Goal: Find specific page/section: Find specific page/section

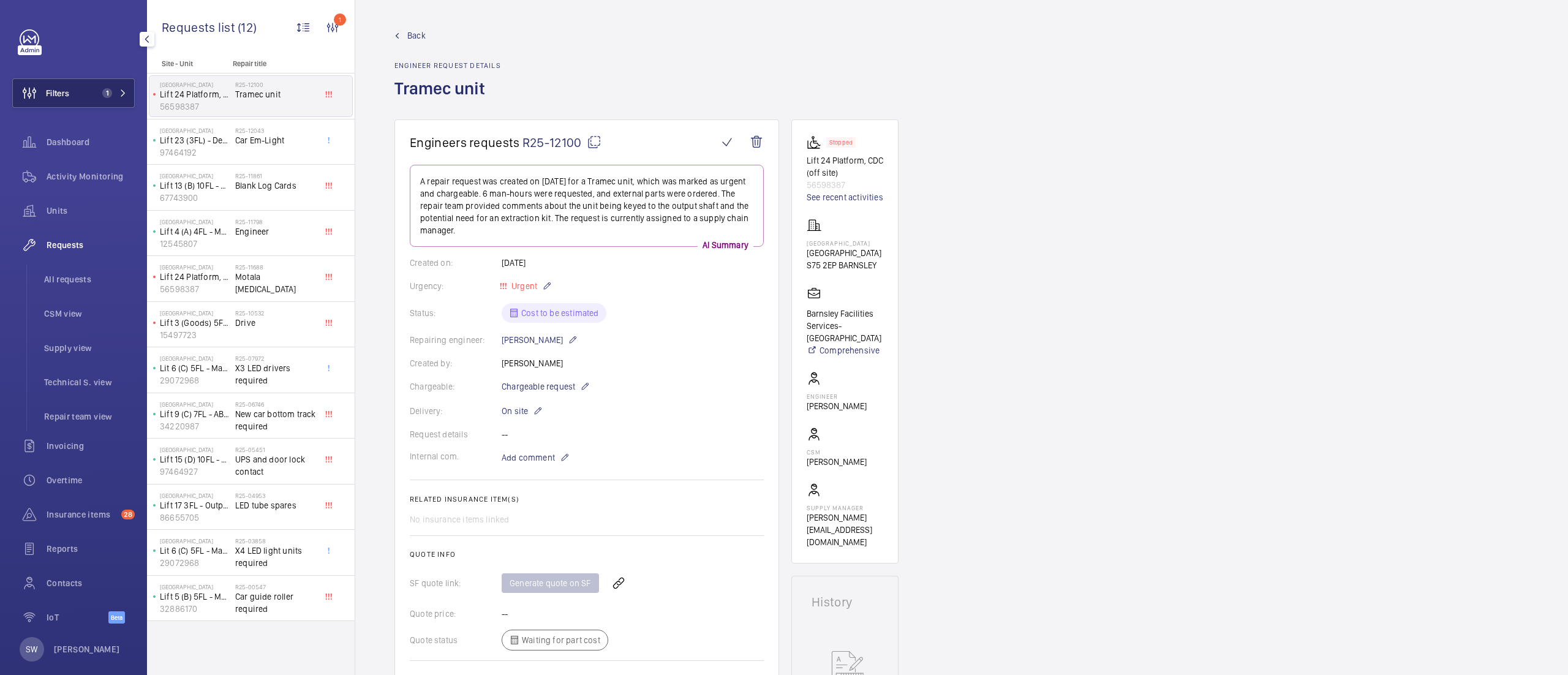
click at [78, 89] on button "Filters 1" at bounding box center [73, 93] width 123 height 29
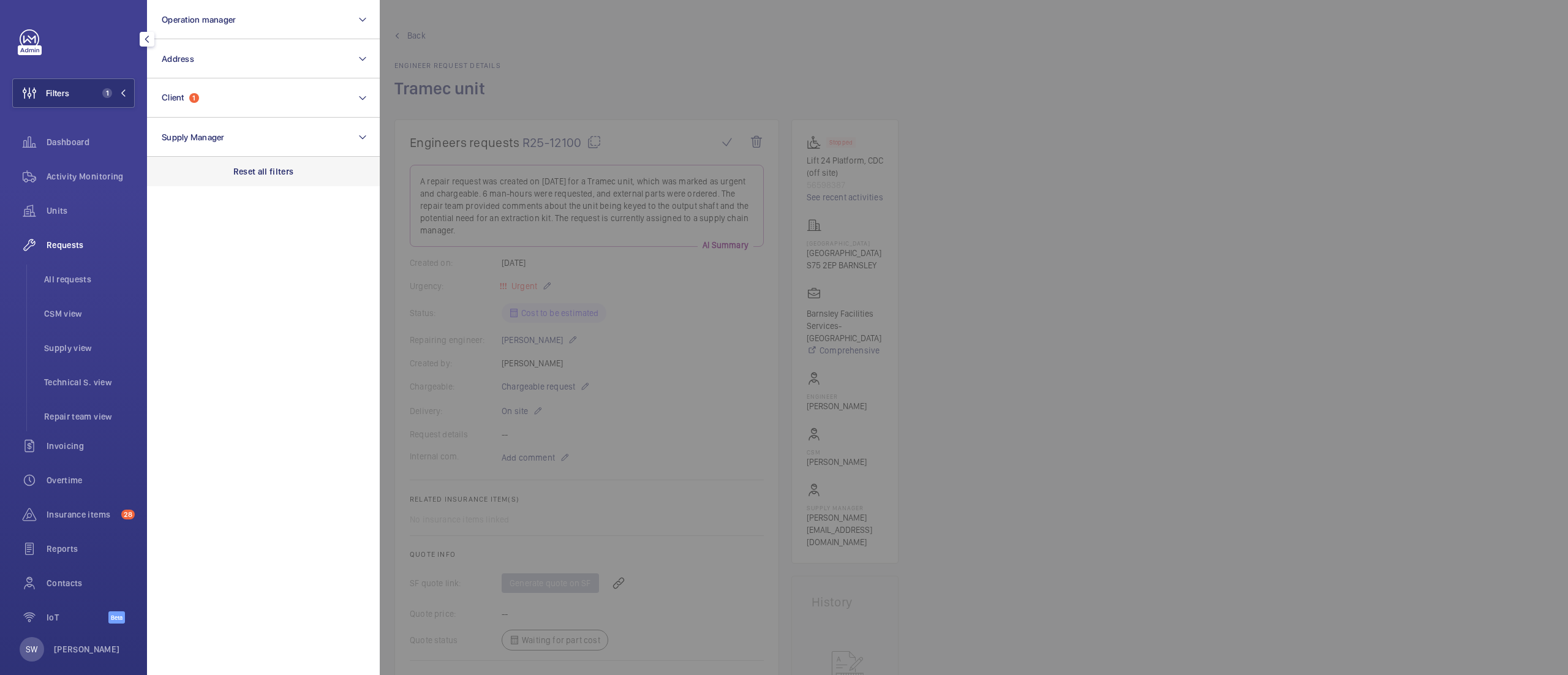
click at [286, 161] on div "Reset all filters" at bounding box center [263, 172] width 233 height 29
click at [228, 103] on button "Client" at bounding box center [263, 98] width 233 height 39
type input "[PERSON_NAME]"
click at [268, 180] on span "[PERSON_NAME]" at bounding box center [300, 177] width 64 height 10
click at [178, 180] on input "CBRE - [PERSON_NAME]" at bounding box center [165, 177] width 25 height 25
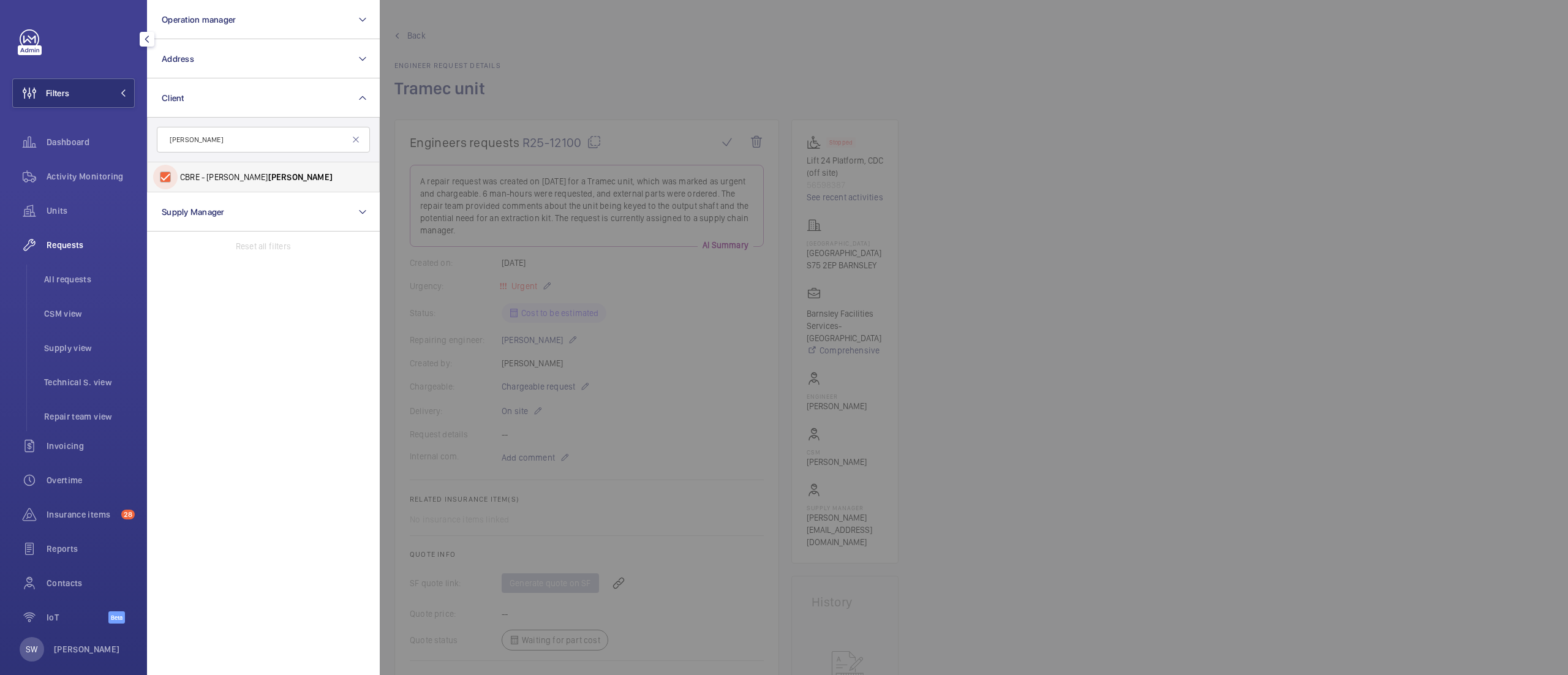
checkbox input "true"
click at [1164, 306] on div at bounding box center [1163, 337] width 1568 height 675
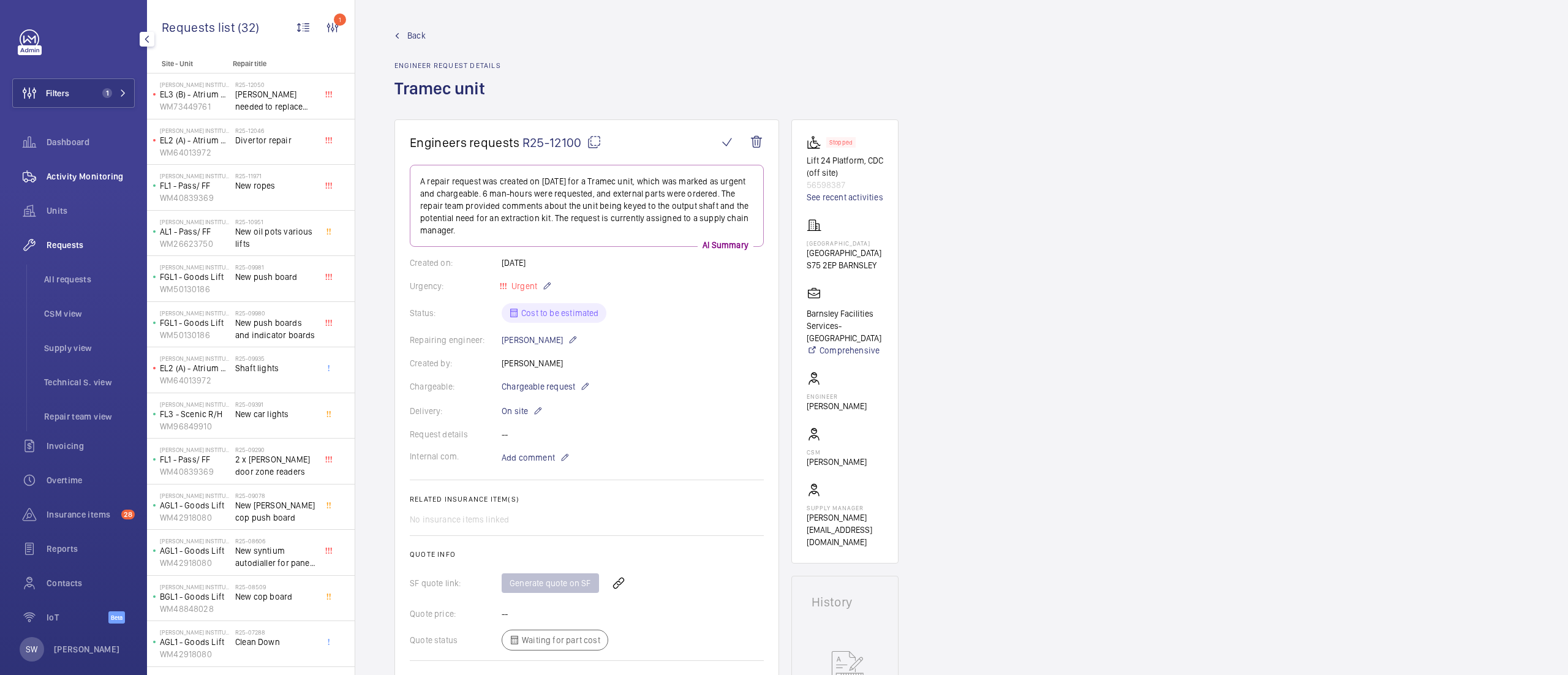
click at [72, 174] on span "Activity Monitoring" at bounding box center [91, 176] width 88 height 12
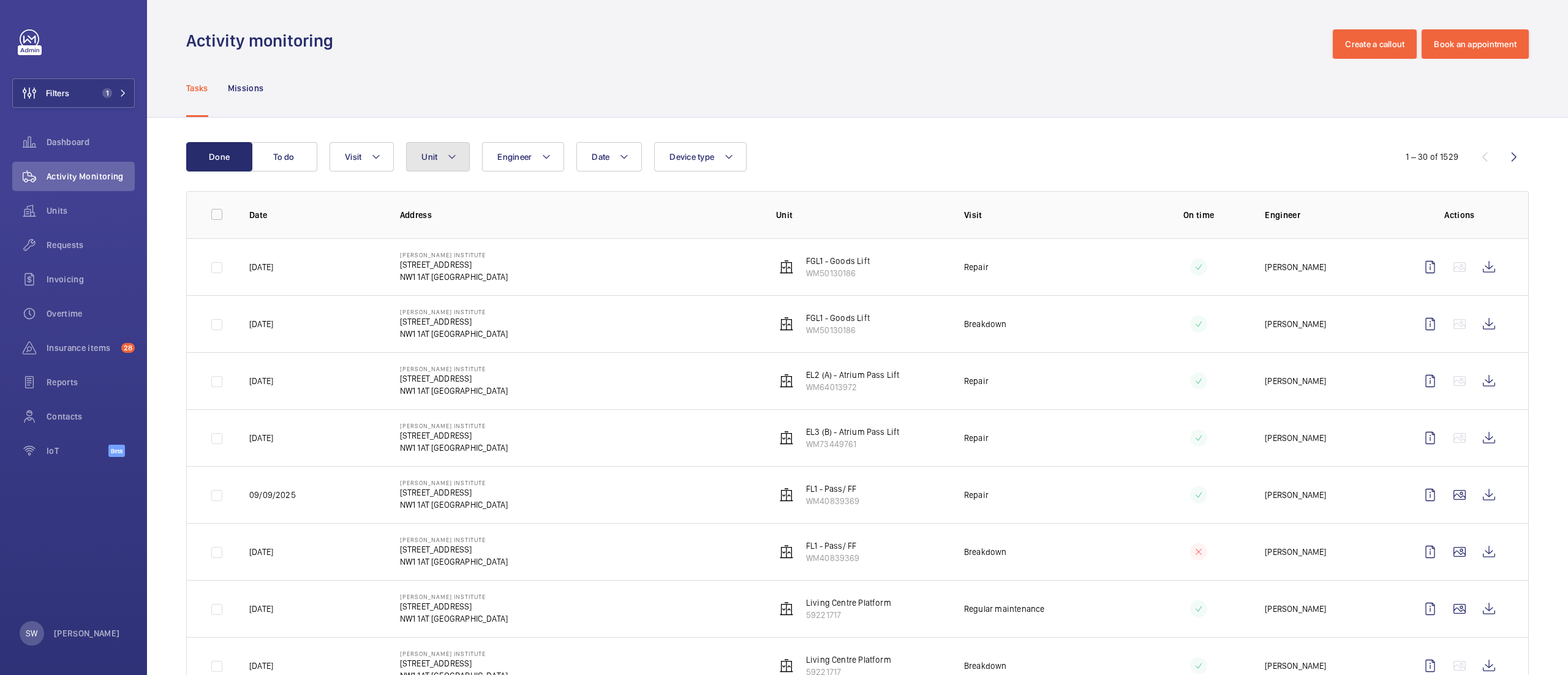
click at [446, 149] on button "Unit" at bounding box center [438, 157] width 64 height 29
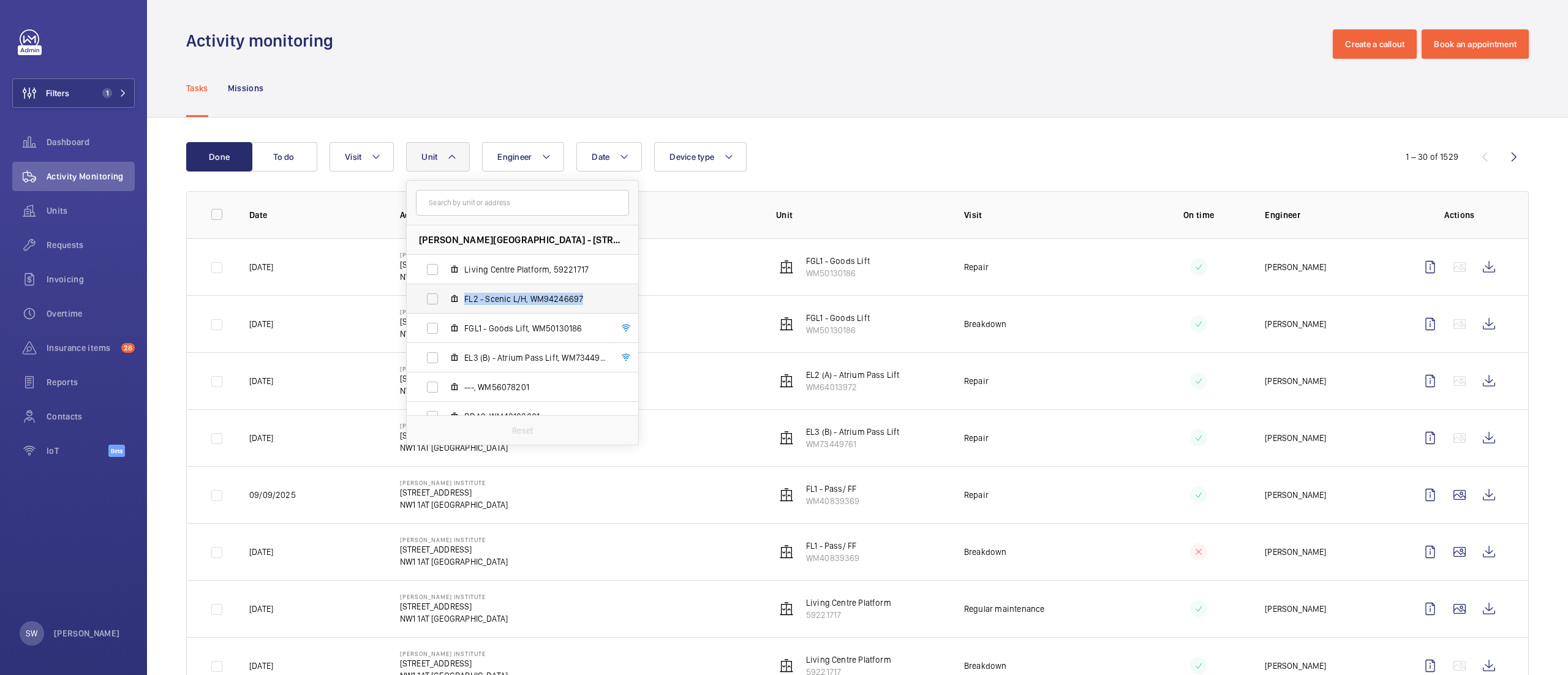
drag, startPoint x: 638, startPoint y: 276, endPoint x: 635, endPoint y: 298, distance: 22.2
click at [635, 298] on div "[PERSON_NAME][GEOGRAPHIC_DATA] - [STREET_ADDRESS][GEOGRAPHIC_DATA] Platform, 59…" at bounding box center [522, 320] width 231 height 190
